Goal: Navigation & Orientation: Find specific page/section

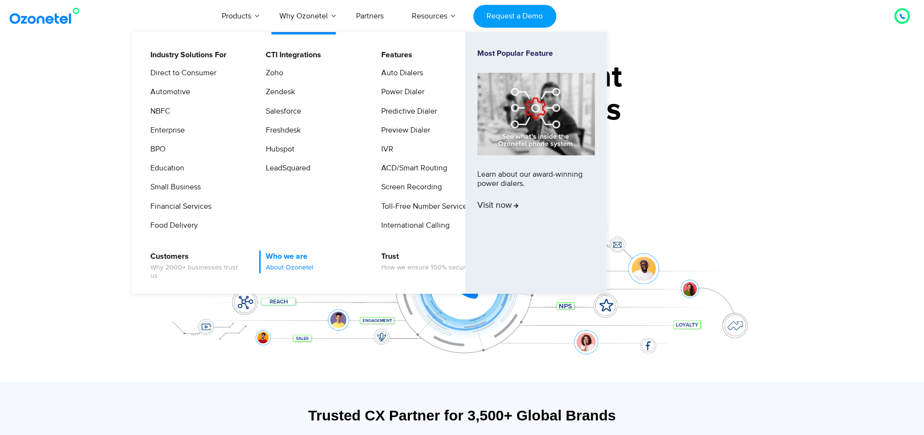
click at [291, 264] on span "About Ozonetel" at bounding box center [290, 267] width 48 height 8
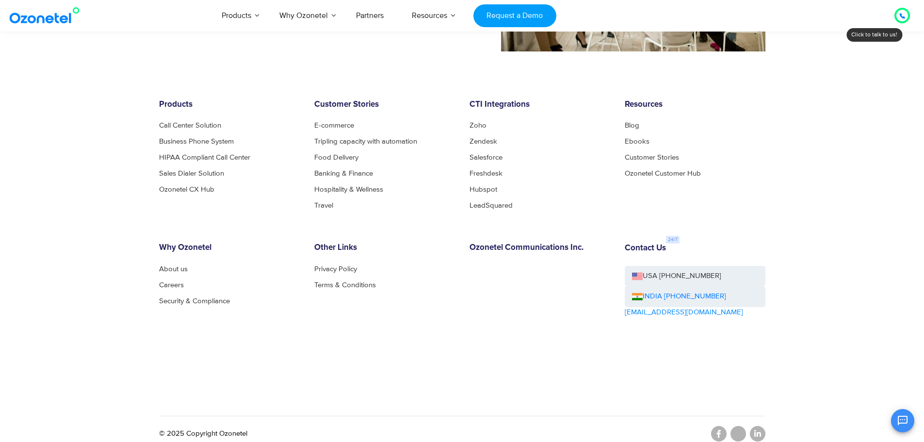
scroll to position [1001, 0]
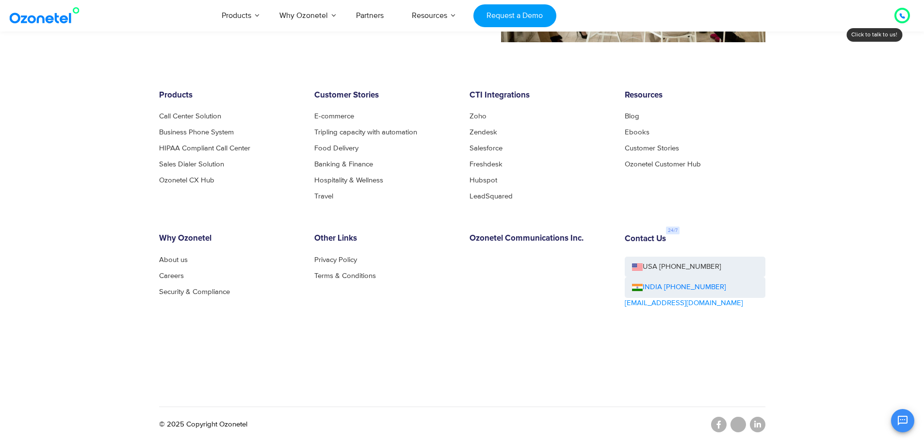
click at [647, 240] on h6 "Contact Us" at bounding box center [645, 239] width 41 height 10
click at [169, 276] on link "Careers" at bounding box center [174, 275] width 30 height 7
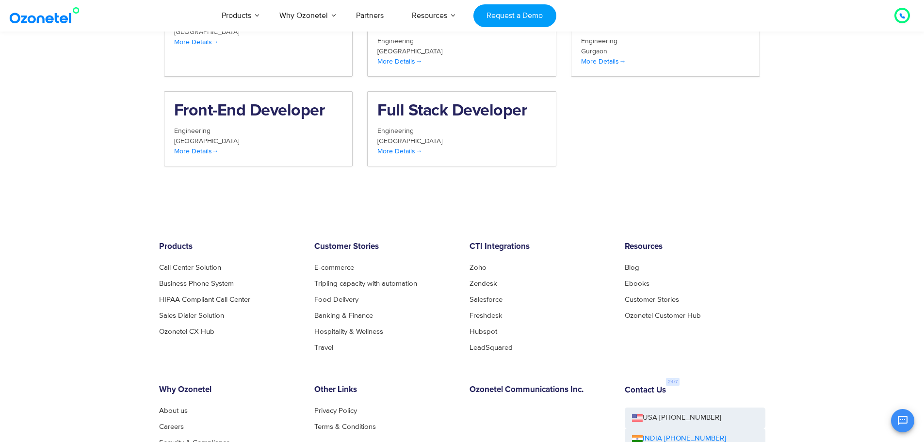
scroll to position [1213, 0]
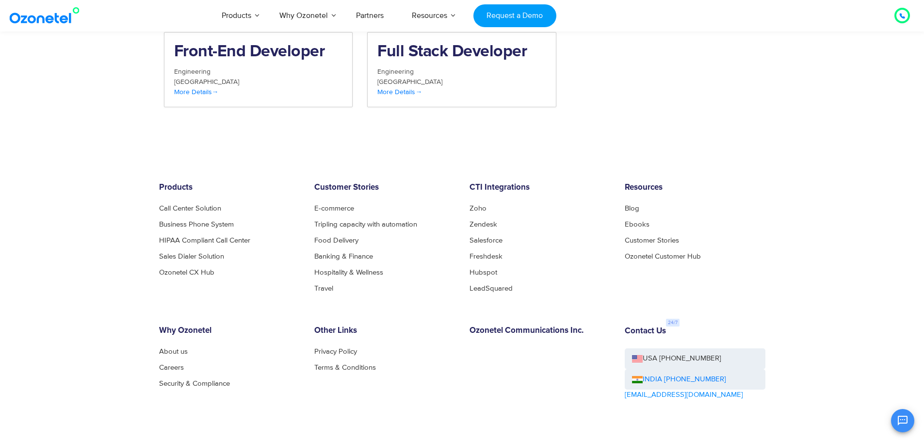
click at [702, 369] on div "INDIA [PHONE_NUMBER]" at bounding box center [695, 379] width 141 height 21
click at [701, 374] on link "INDIA [PHONE_NUMBER]" at bounding box center [679, 379] width 94 height 11
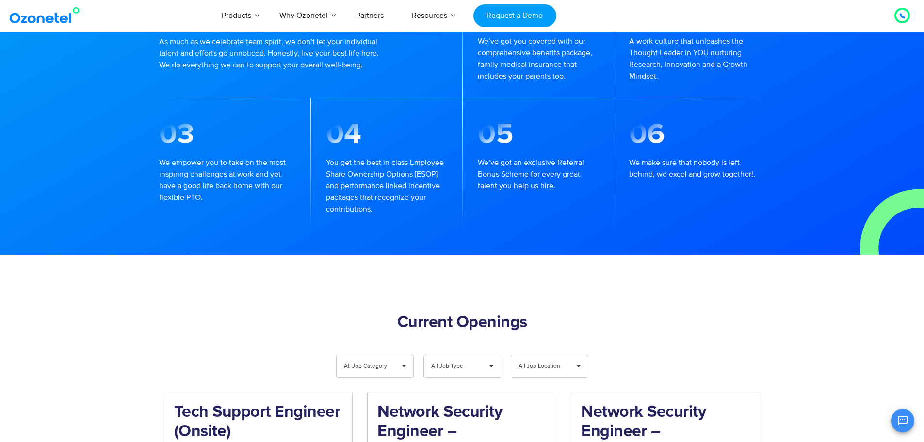
scroll to position [628, 0]
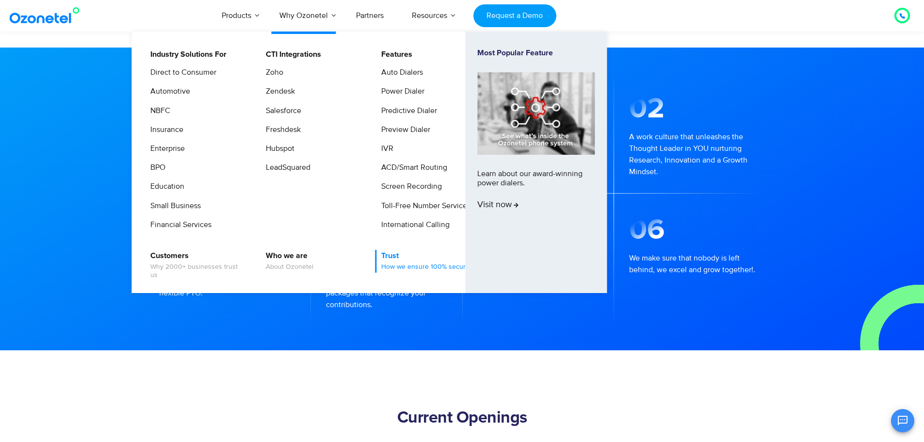
click at [397, 257] on link "Trust How we ensure 100% security" at bounding box center [424, 261] width 99 height 23
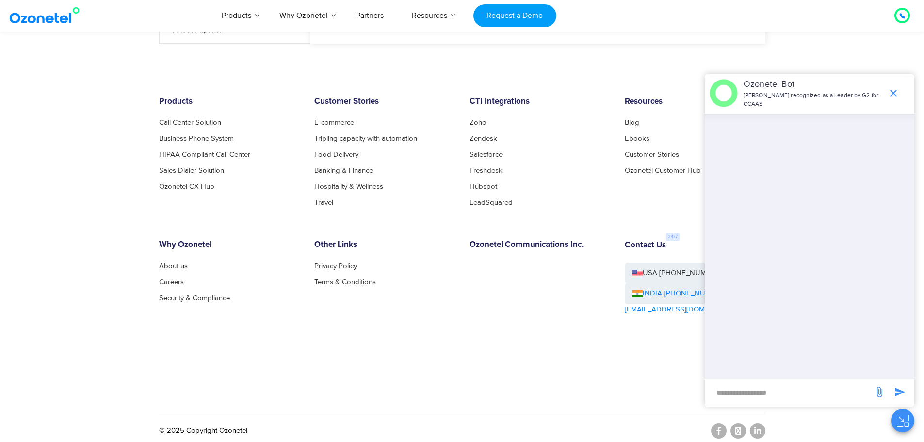
scroll to position [1282, 0]
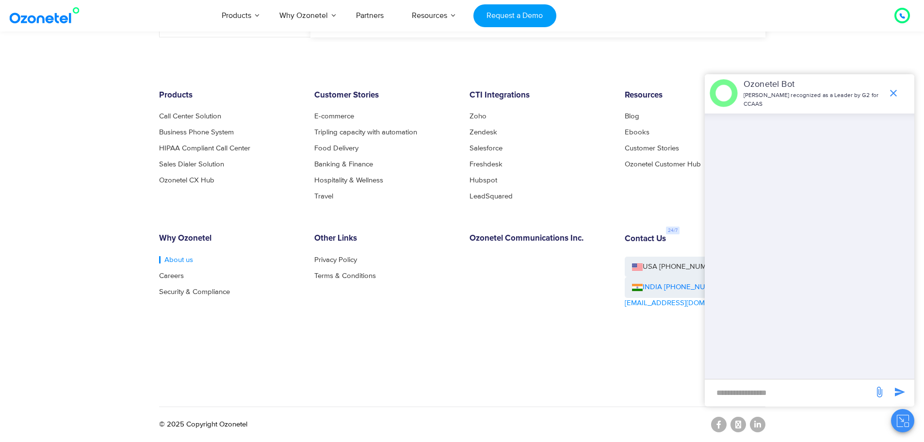
click at [177, 260] on link "About us" at bounding box center [176, 259] width 34 height 7
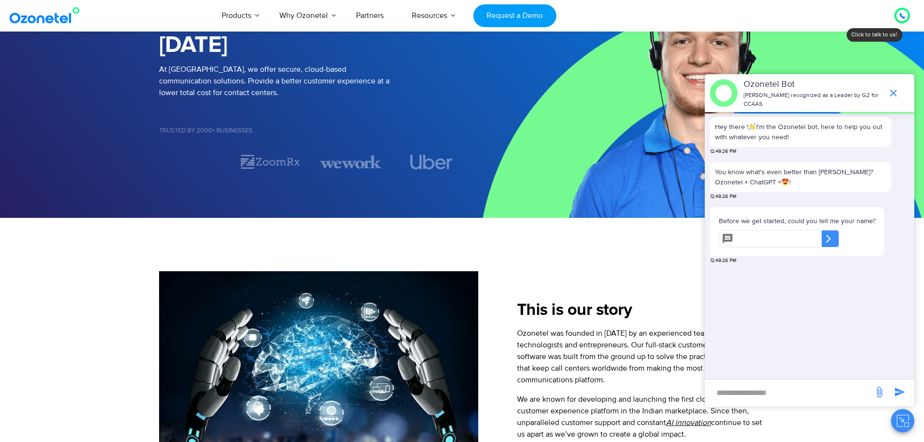
scroll to position [146, 0]
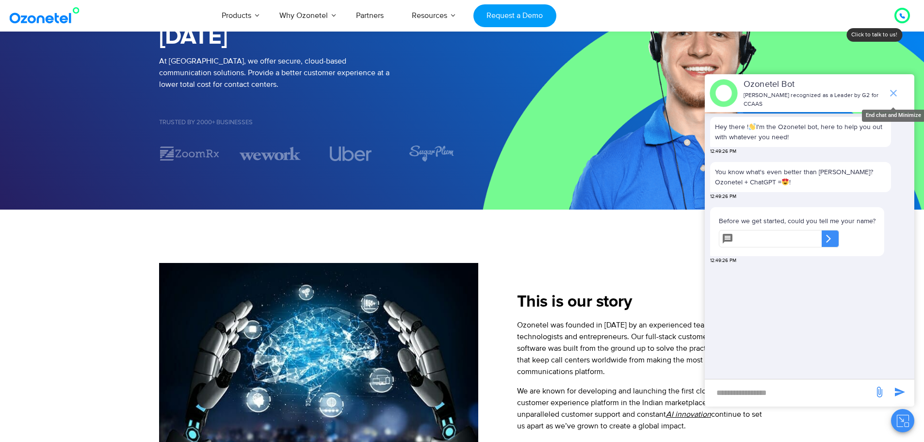
click at [896, 92] on icon "end chat or minimize" at bounding box center [894, 93] width 12 height 12
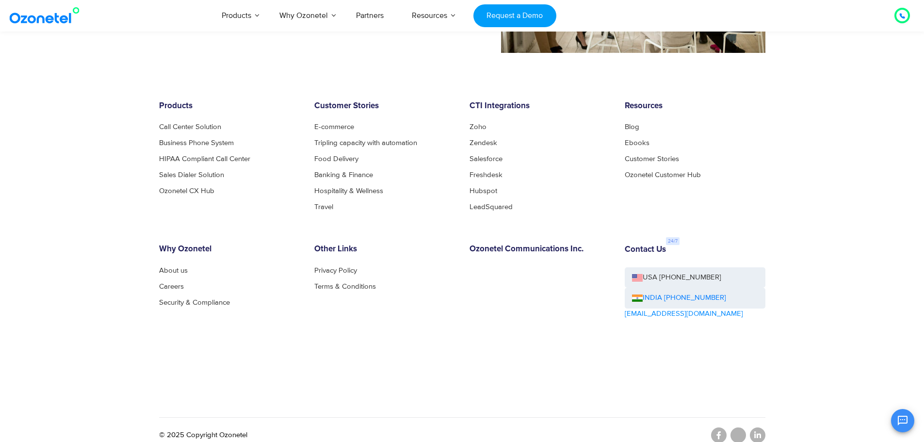
scroll to position [1001, 0]
